Goal: Task Accomplishment & Management: Manage account settings

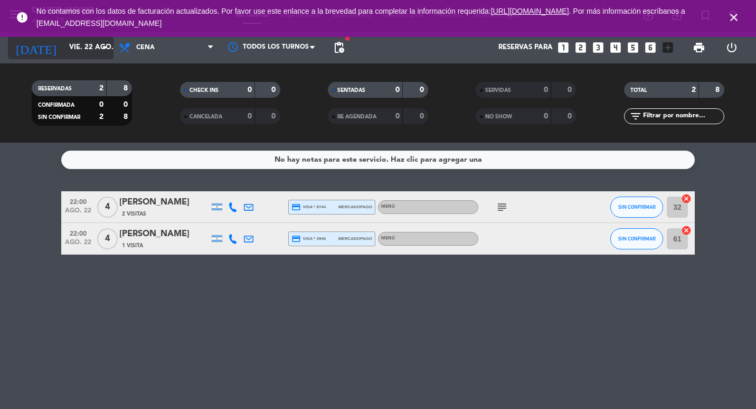
click at [92, 45] on input "vie. 22 ago." at bounding box center [110, 47] width 92 height 19
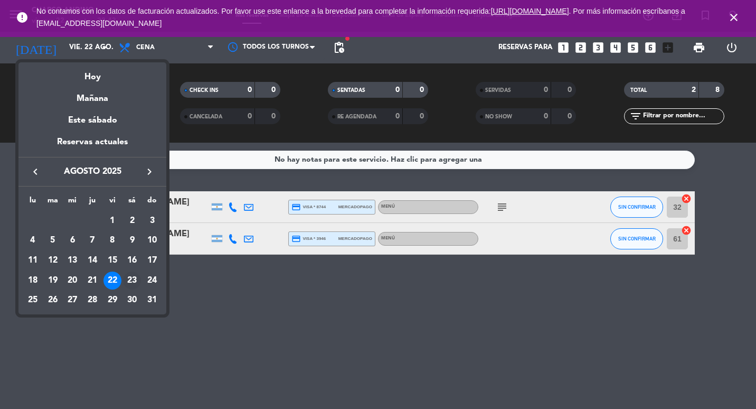
click at [134, 276] on div "23" at bounding box center [132, 280] width 18 height 18
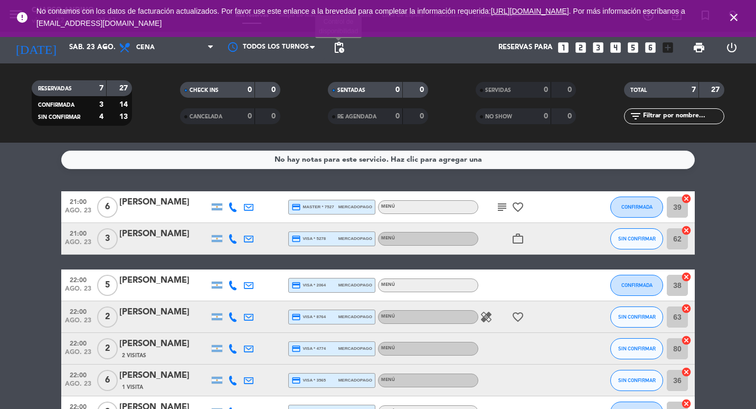
click at [343, 42] on span "pending_actions" at bounding box center [339, 47] width 13 height 13
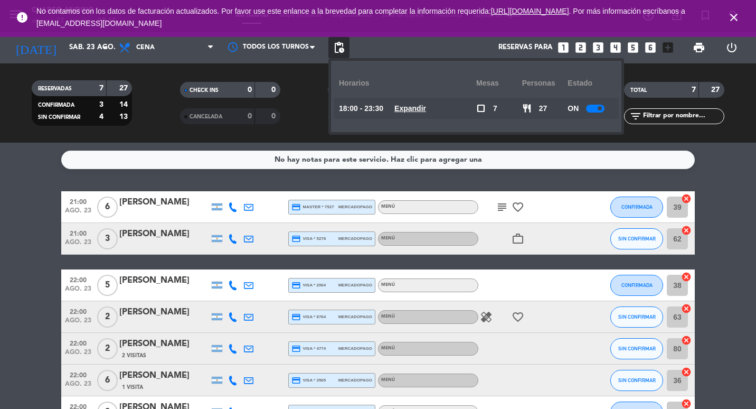
click at [592, 107] on div at bounding box center [595, 109] width 18 height 8
click at [346, 48] on span "pending_actions" at bounding box center [339, 47] width 21 height 21
click at [344, 47] on span "pending_actions" at bounding box center [339, 47] width 13 height 13
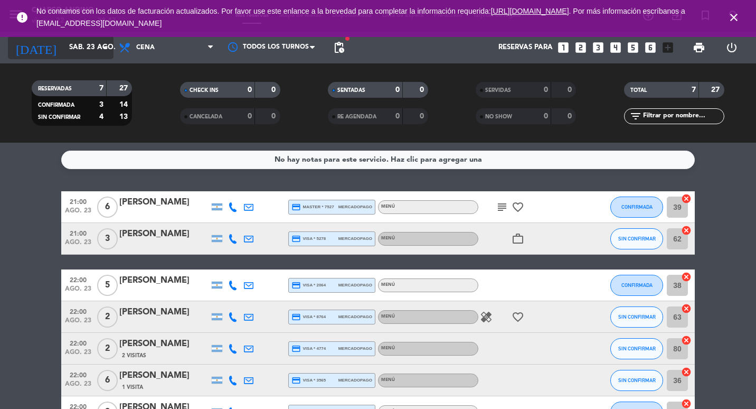
click at [95, 41] on input "sáb. 23 ago." at bounding box center [110, 47] width 92 height 19
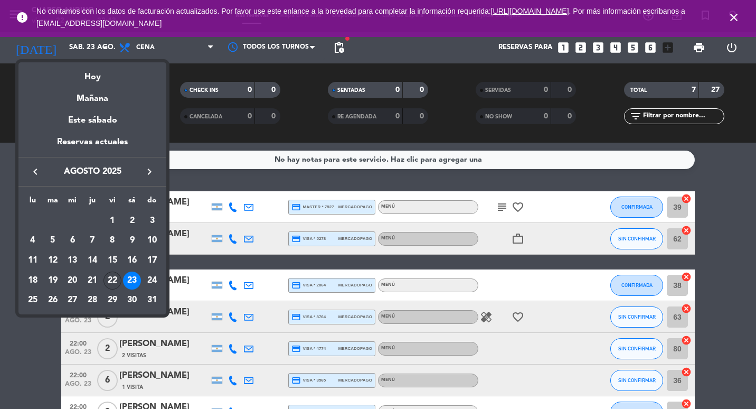
click at [112, 284] on div "22" at bounding box center [113, 280] width 18 height 18
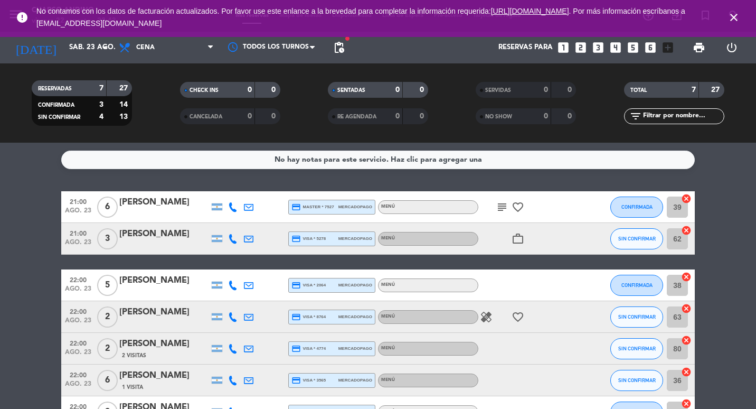
type input "vie. 22 ago."
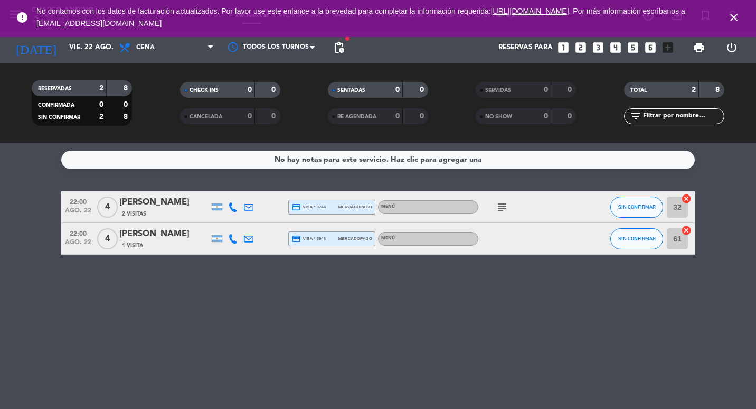
click at [642, 195] on div "SIN CONFIRMAR" at bounding box center [637, 206] width 53 height 31
click at [641, 206] on span "SIN CONFIRMAR" at bounding box center [636, 207] width 37 height 6
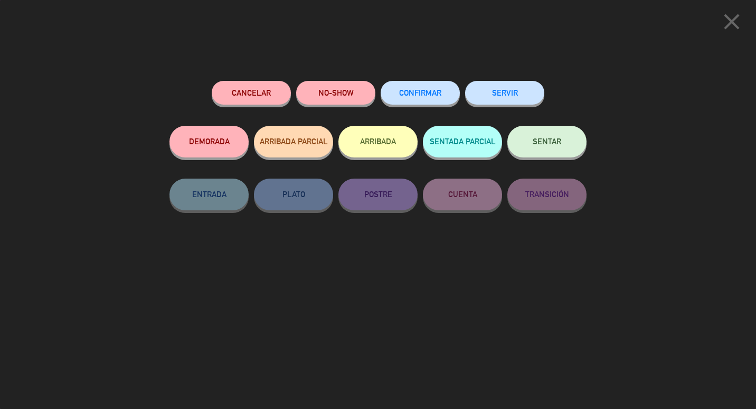
click at [574, 151] on button "SENTAR" at bounding box center [547, 142] width 79 height 32
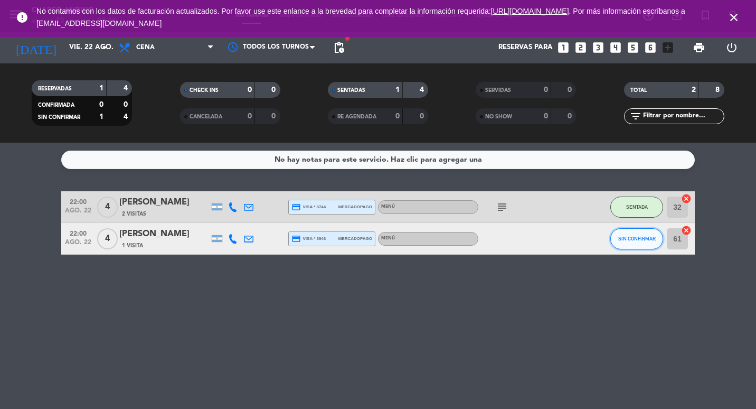
click at [630, 239] on span "SIN CONFIRMAR" at bounding box center [636, 239] width 37 height 6
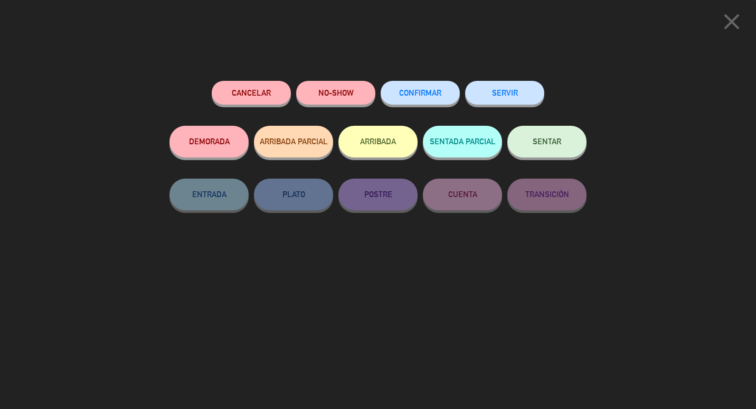
click at [546, 147] on button "SENTAR" at bounding box center [547, 142] width 79 height 32
